Goal: Contribute content

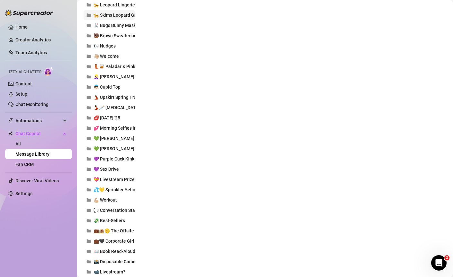
scroll to position [538, 0]
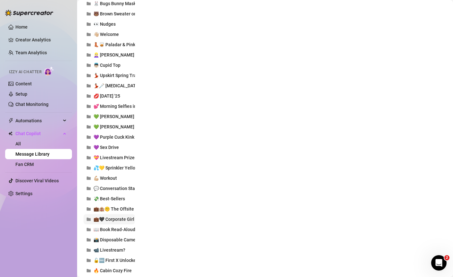
click at [124, 221] on span "💼🖤 Corporate Girl Work Trip" at bounding box center [124, 219] width 61 height 5
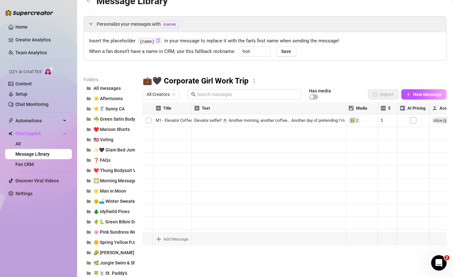
scroll to position [0, 0]
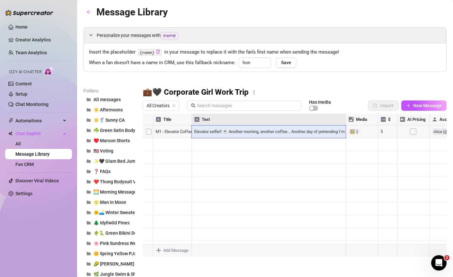
click at [259, 131] on div at bounding box center [295, 185] width 304 height 143
click at [308, 135] on textarea "Elevator selfie!! ☕️ Another morning, another coffee... Another day of pretendi…" at bounding box center [268, 132] width 155 height 11
drag, startPoint x: 233, startPoint y: 135, endPoint x: 282, endPoint y: 135, distance: 48.9
click at [282, 135] on textarea "Elevator selfie!! ☕️ Another morning, another coffee... Another day of pretendi…" at bounding box center [268, 132] width 155 height 11
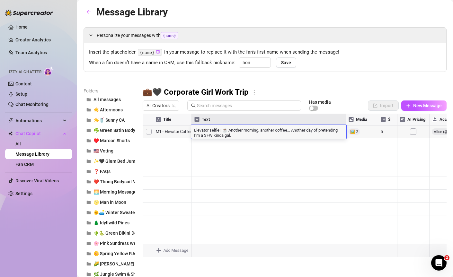
click at [251, 130] on textarea "Elevator selfie!! ☕️ Another morning, another coffee... Another day of pretendi…" at bounding box center [268, 132] width 155 height 11
click at [300, 129] on textarea "Elevator selfie!! ☕️ Another day, another coffee... Another day of pretending I…" at bounding box center [268, 132] width 155 height 11
drag, startPoint x: 311, startPoint y: 130, endPoint x: 285, endPoint y: 129, distance: 26.4
click at [285, 129] on textarea "Elevator selfie!! ☕️ Another day, another coffee... Another day of pretending I…" at bounding box center [268, 132] width 155 height 11
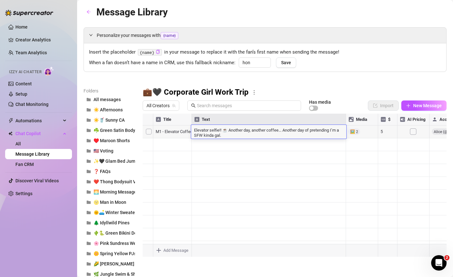
type textarea "Elevator selfie!! ☕️ Another day, another coffee... Another day of pretending I…"
click at [310, 138] on div "Elevator selfie!! ☕️ Another day, another coffee... Another day of pretending I…" at bounding box center [268, 132] width 155 height 14
drag, startPoint x: 284, startPoint y: 132, endPoint x: 313, endPoint y: 132, distance: 28.9
click at [313, 132] on textarea "Elevator selfie!! ☕️ Another day, another coffee... Another day of pretending I…" at bounding box center [268, 132] width 155 height 11
type textarea "Elevator selfie!! ☕️ Another day, another coffee—and pretending I’m a SFW kinda…"
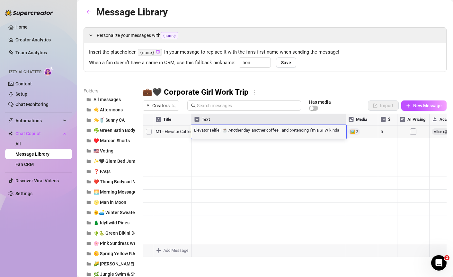
click at [320, 129] on textarea "Elevator selfie!! ☕️ Another day, another coffee—and pretending I’m a SFW kinda…" at bounding box center [268, 130] width 155 height 6
click at [329, 131] on textarea "Elevator selfie!! ☕️ Another day, another coffee—and pretending I’m a SFW kinda…" at bounding box center [268, 130] width 155 height 6
